Goal: Information Seeking & Learning: Learn about a topic

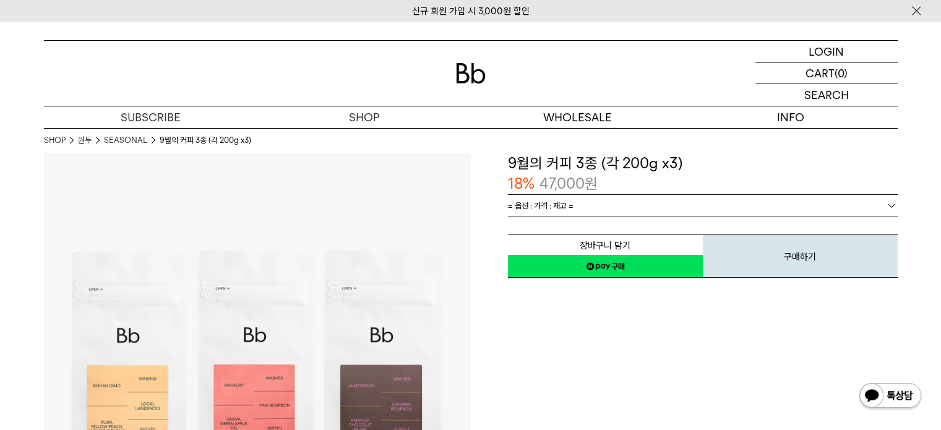
click at [465, 74] on img at bounding box center [471, 73] width 30 height 20
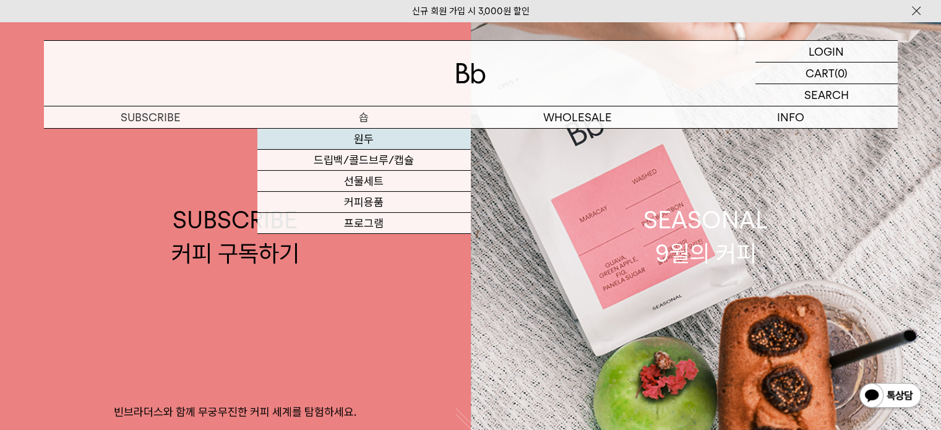
click at [367, 140] on link "원두" at bounding box center [363, 139] width 213 height 21
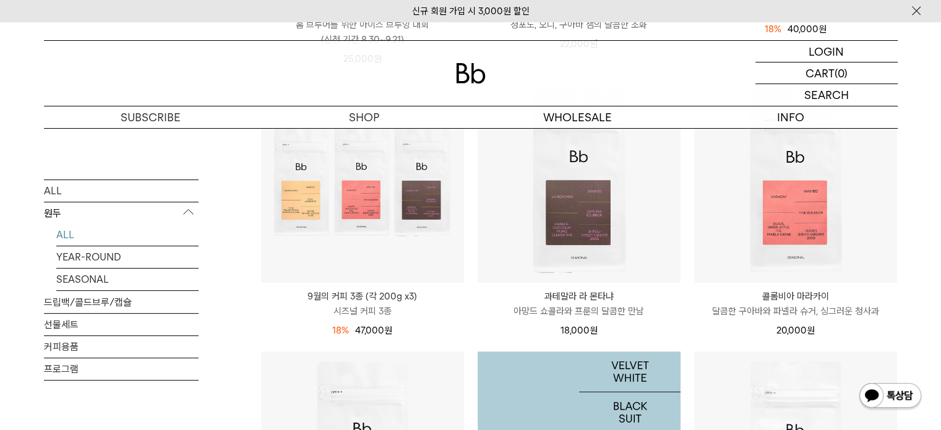
scroll to position [412, 0]
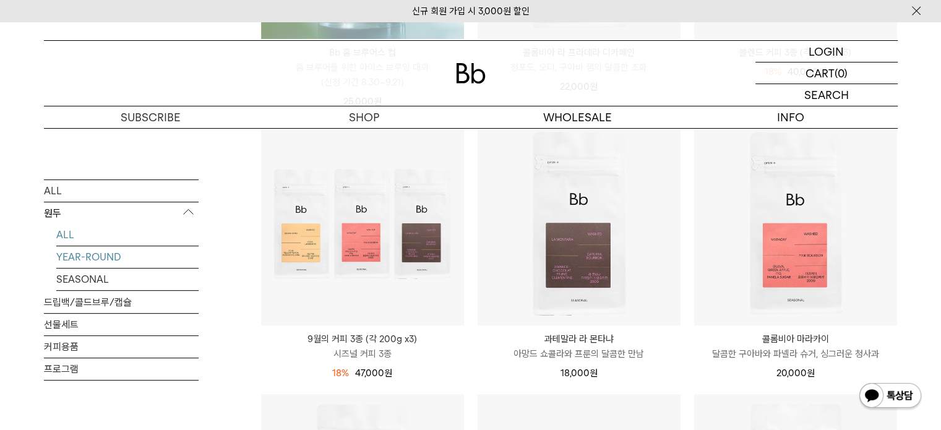
click at [104, 255] on link "YEAR-ROUND" at bounding box center [127, 257] width 142 height 22
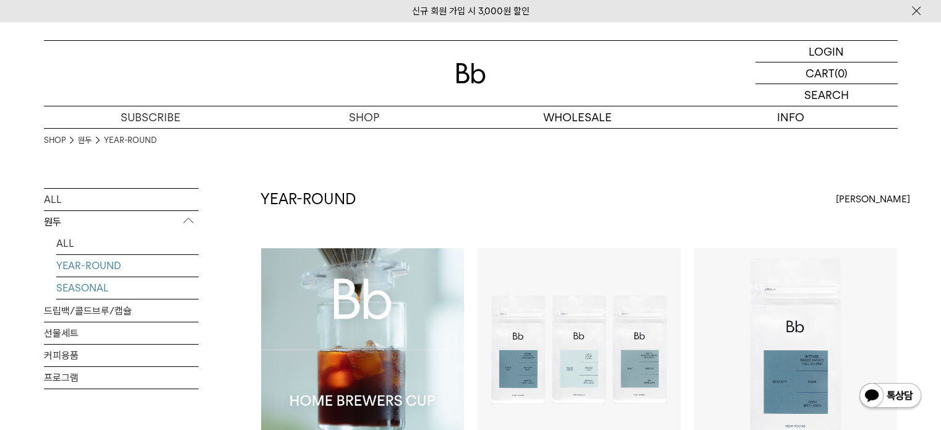
click at [82, 286] on link "SEASONAL" at bounding box center [127, 288] width 142 height 22
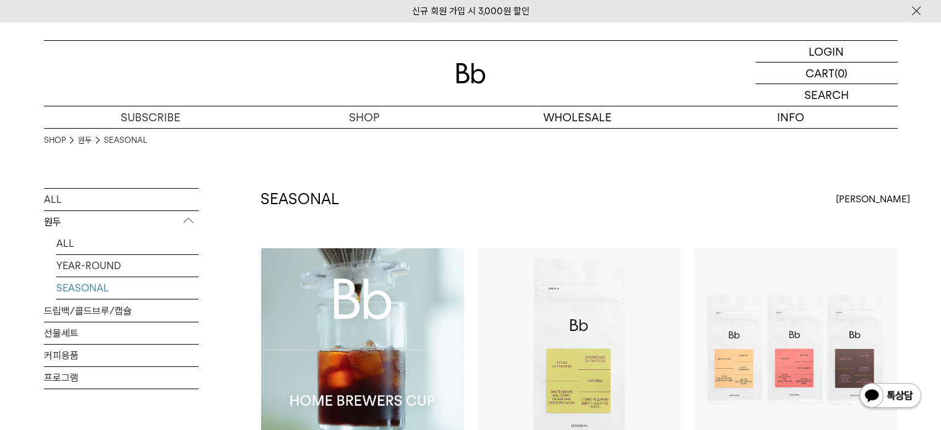
click at [922, 9] on div "신규 회원 가입 시 3,000원 할인" at bounding box center [470, 11] width 941 height 22
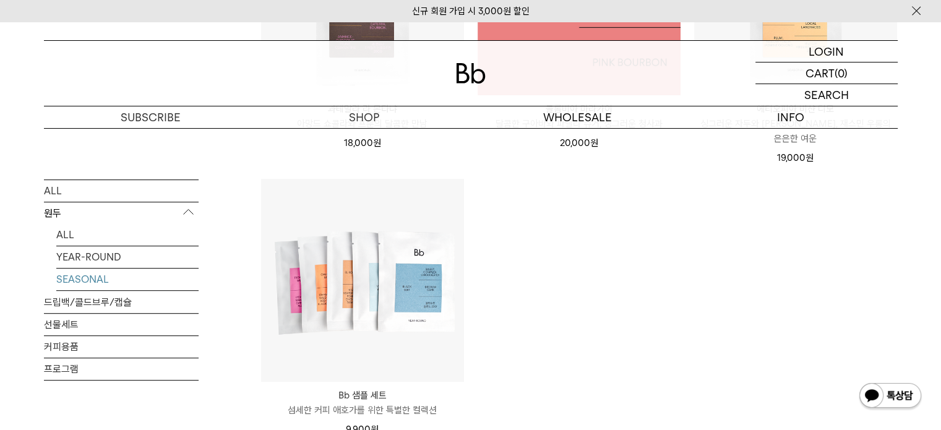
scroll to position [721, 0]
